Goal: Answer question/provide support: Share knowledge or assist other users

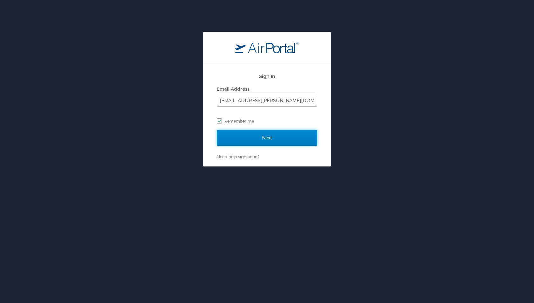
click at [260, 140] on input "Next" at bounding box center [267, 138] width 100 height 16
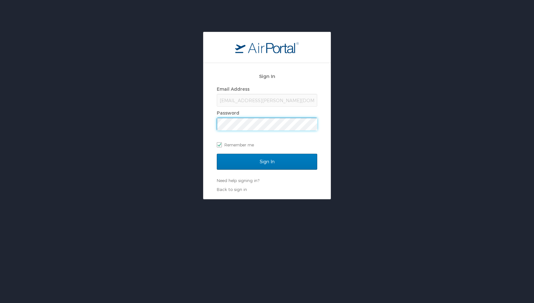
click at [217, 154] on input "Sign In" at bounding box center [267, 162] width 100 height 16
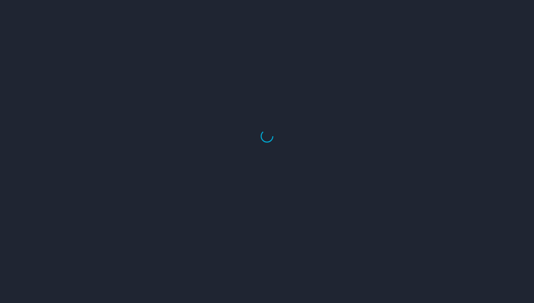
select select "US"
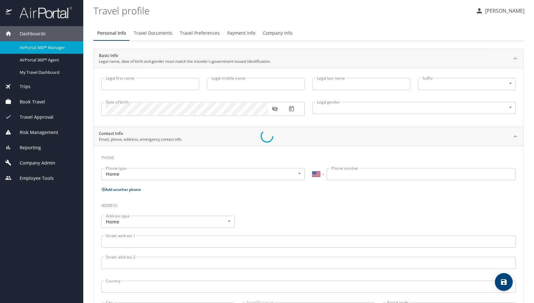
type input "Luke"
type input "Crismon"
type input "Beachley"
type input "Undisclosed"
type input "Teri"
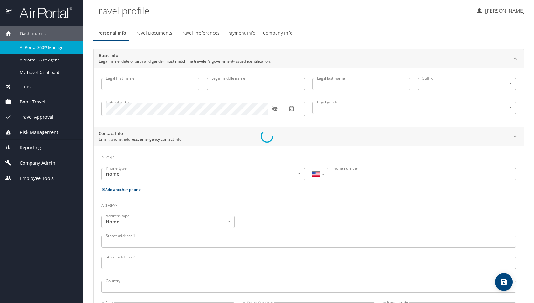
type input "Beachley"
type input "(801) 717-7714"
select select "US"
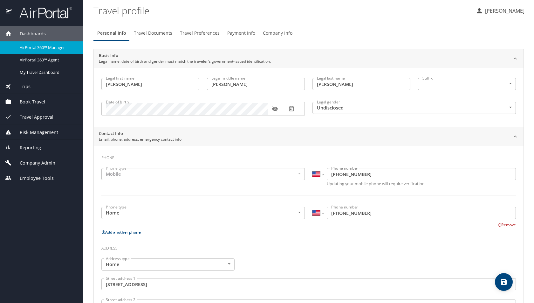
click at [38, 46] on span "AirPortal 360™ Manager" at bounding box center [48, 48] width 56 height 6
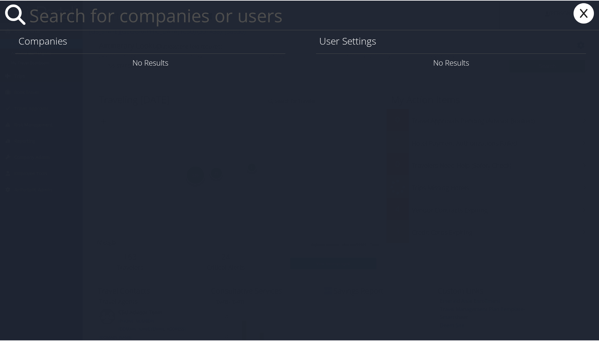
click at [220, 20] on input "text" at bounding box center [263, 14] width 473 height 29
paste input "[PERSON_NAME][EMAIL_ADDRESS][PERSON_NAME][DOMAIN_NAME]"
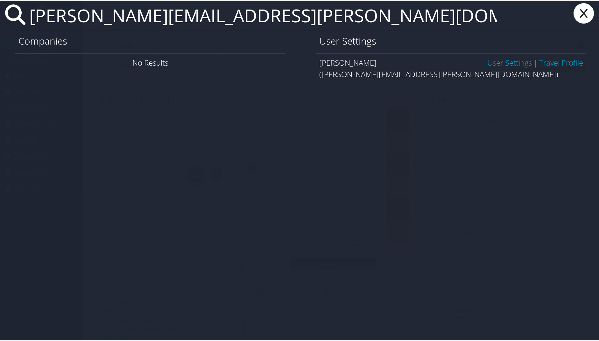
type input "[PERSON_NAME][EMAIL_ADDRESS][PERSON_NAME][DOMAIN_NAME]"
click at [506, 59] on link "User Settings" at bounding box center [509, 62] width 45 height 10
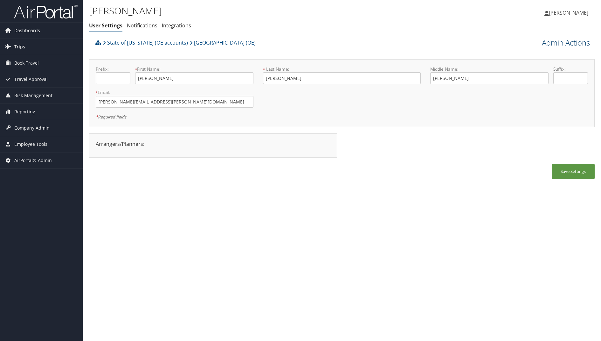
click at [557, 44] on link "Admin Actions" at bounding box center [566, 42] width 48 height 11
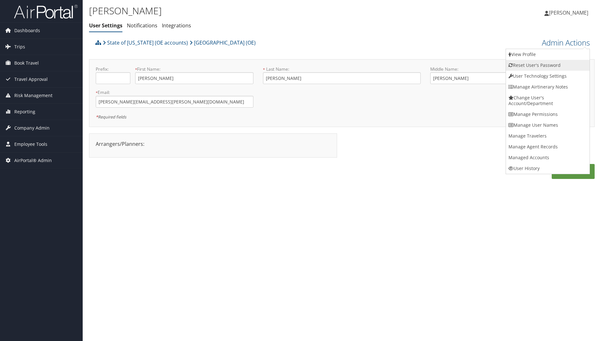
click at [530, 64] on link "Reset User's Password" at bounding box center [548, 65] width 84 height 11
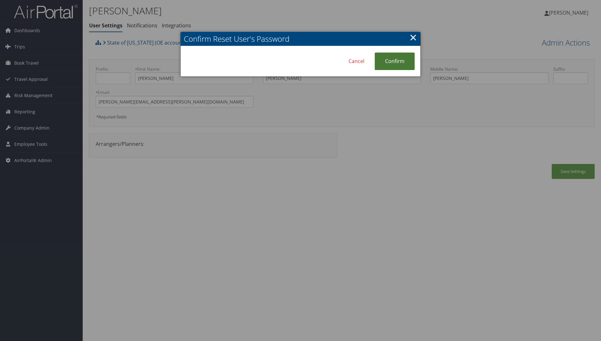
click at [400, 62] on link "Confirm" at bounding box center [395, 60] width 40 height 17
